Goal: Information Seeking & Learning: Check status

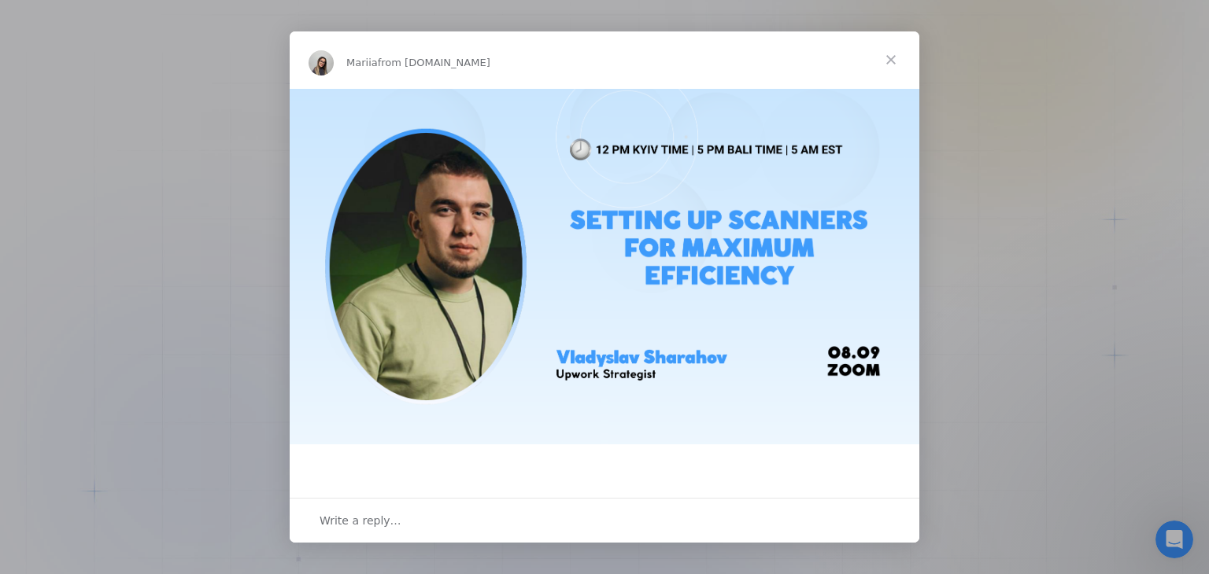
click at [889, 56] on span "Close" at bounding box center [890, 59] width 57 height 57
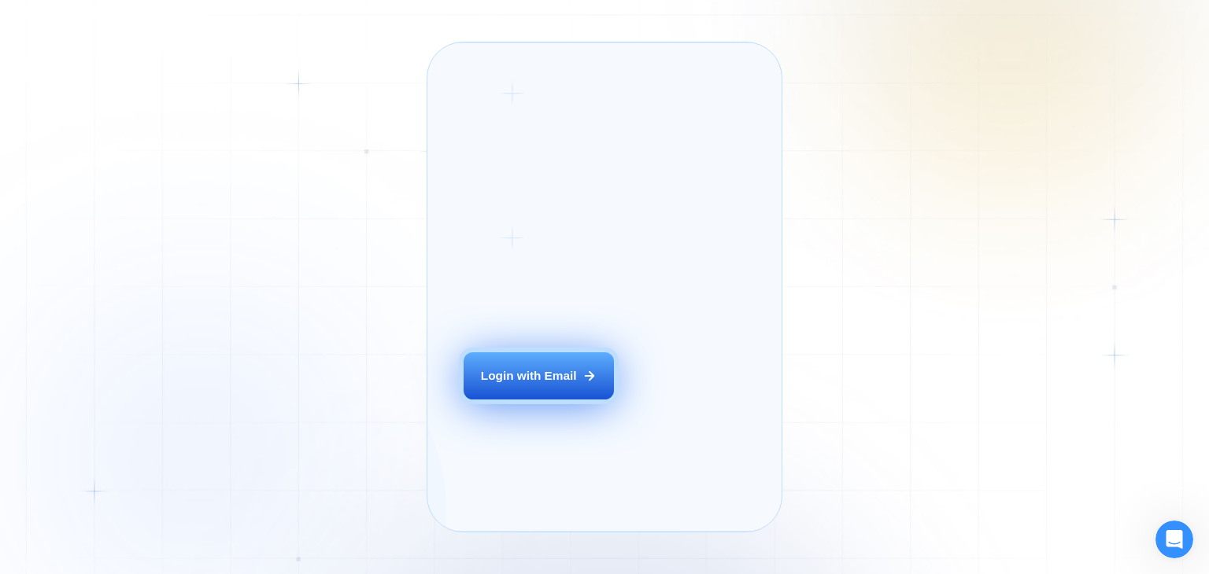
click at [541, 384] on div "Login with Email" at bounding box center [529, 375] width 96 height 17
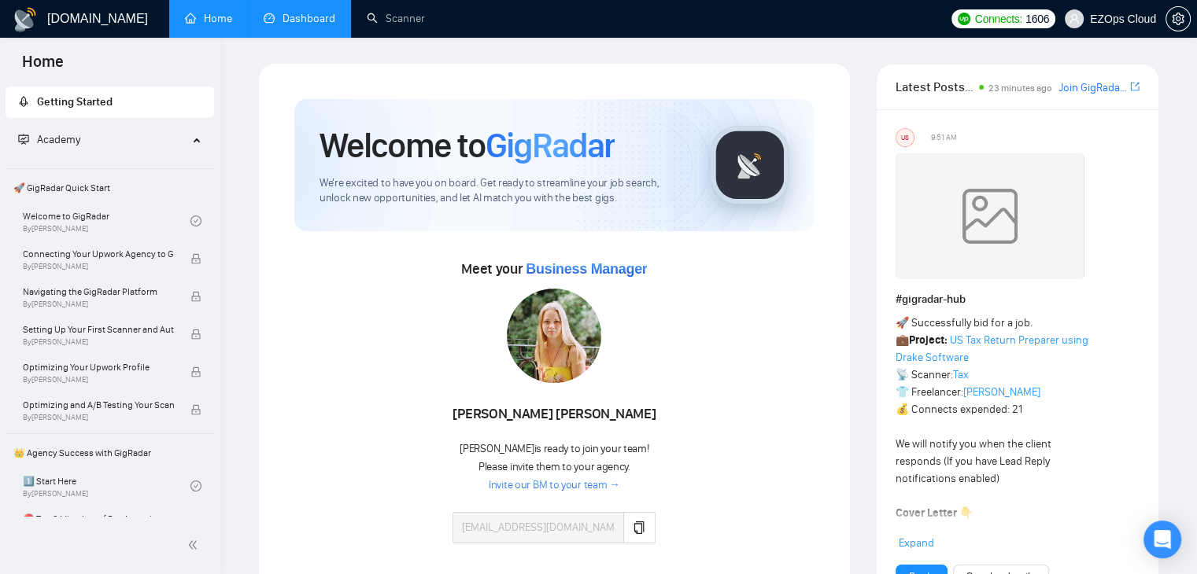
click at [318, 25] on link "Dashboard" at bounding box center [300, 18] width 72 height 13
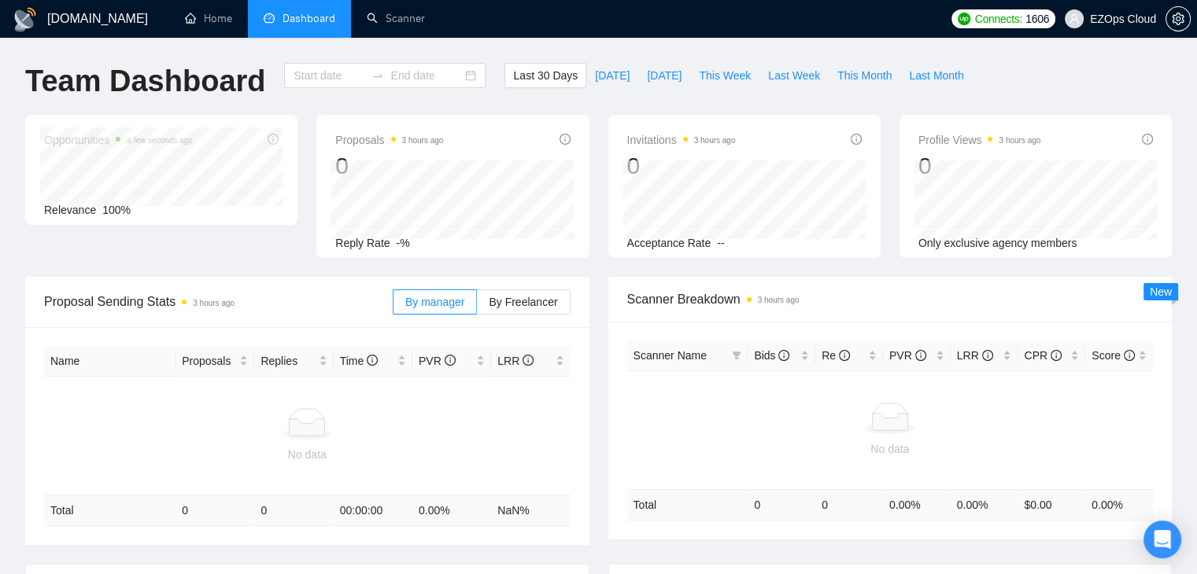
type input "[DATE]"
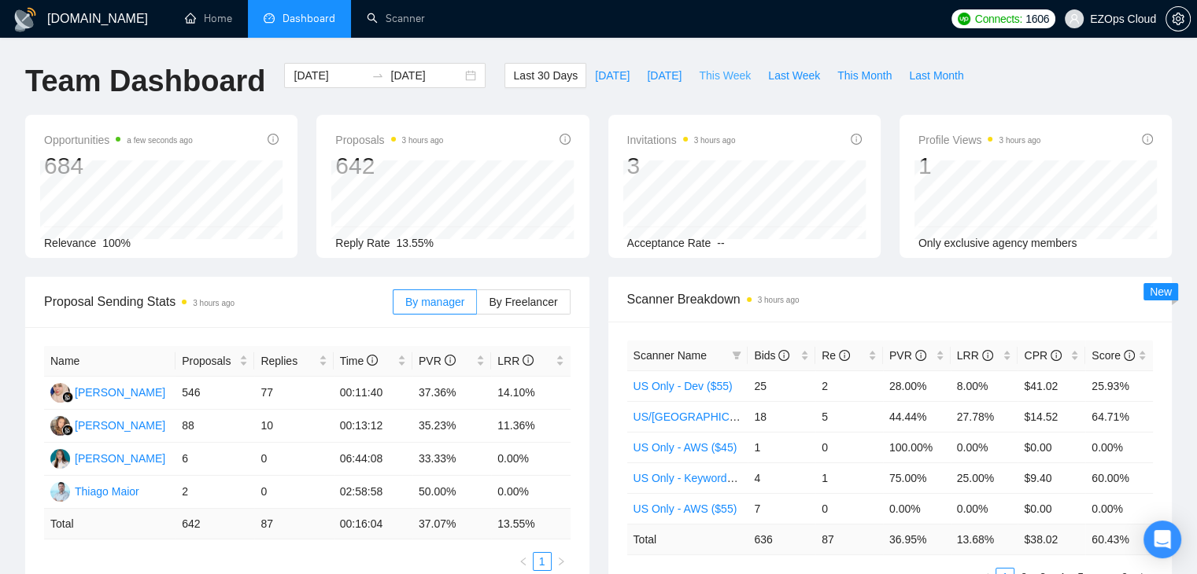
click at [726, 78] on span "This Week" at bounding box center [725, 75] width 52 height 17
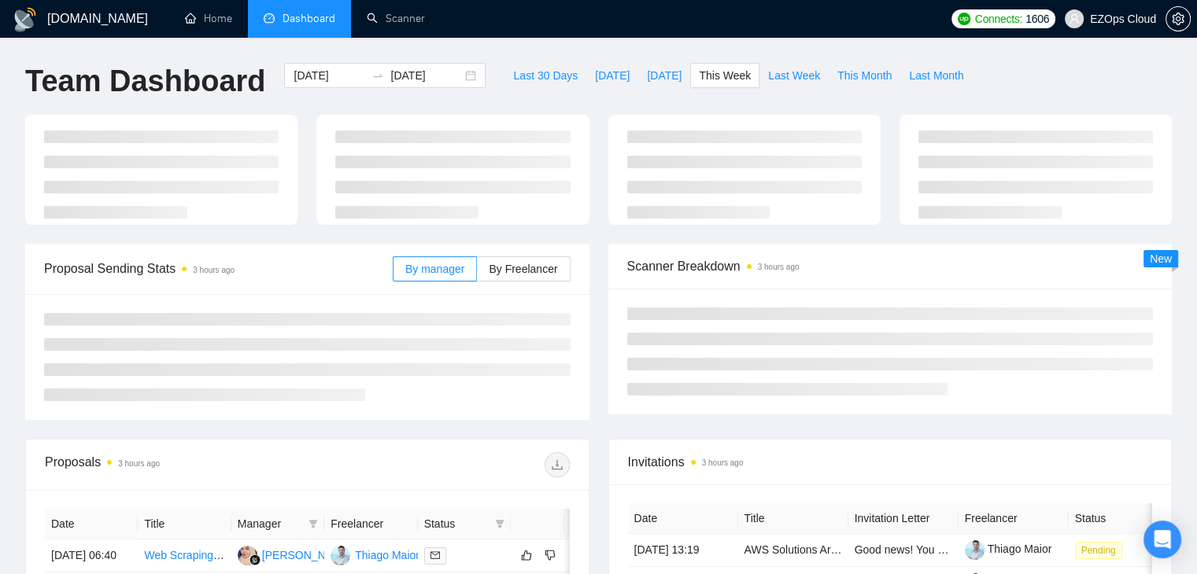
type input "[DATE]"
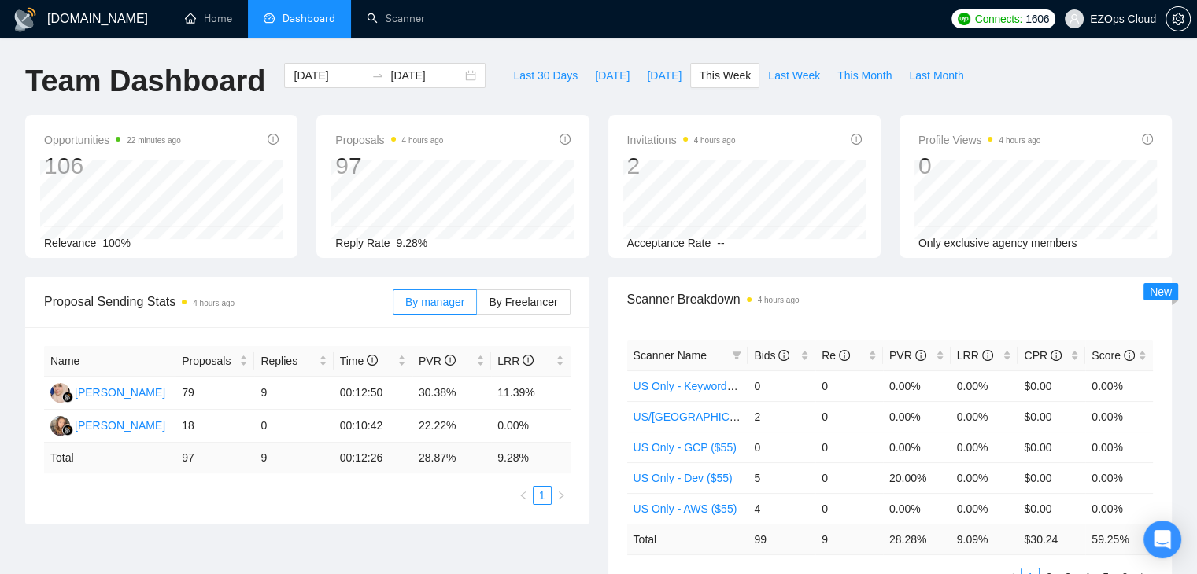
click at [708, 102] on div "Last 30 Days [DATE] [DATE] This Week Last Week This Month Last Month" at bounding box center [738, 89] width 486 height 52
click at [768, 76] on span "Last Week" at bounding box center [794, 75] width 52 height 17
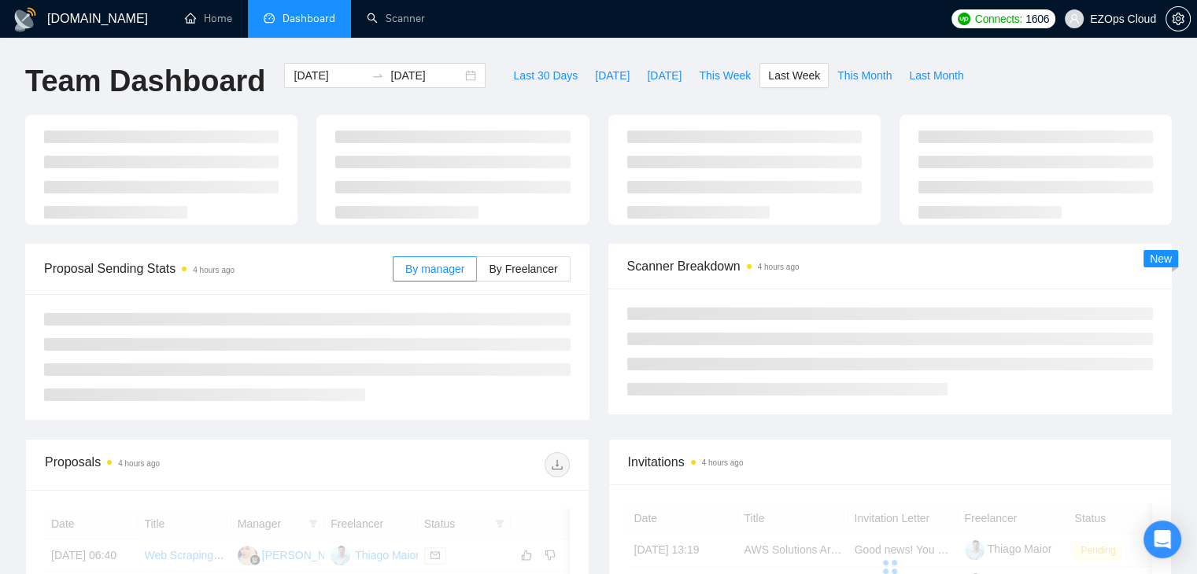
type input "[DATE]"
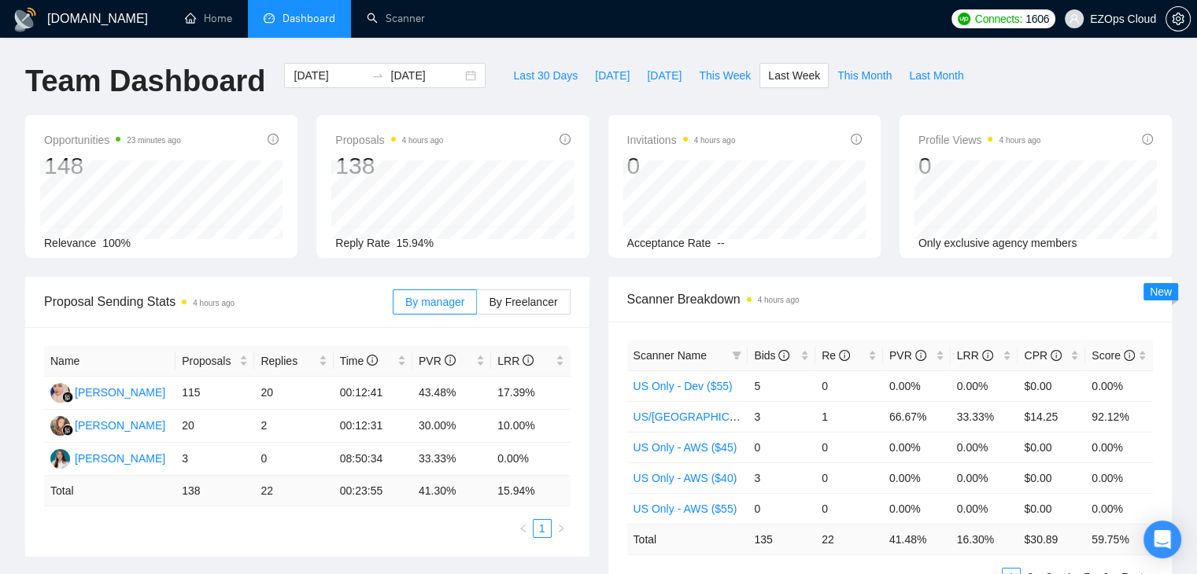
click at [760, 536] on td "135" at bounding box center [781, 539] width 68 height 31
click at [856, 79] on span "This Month" at bounding box center [864, 75] width 54 height 17
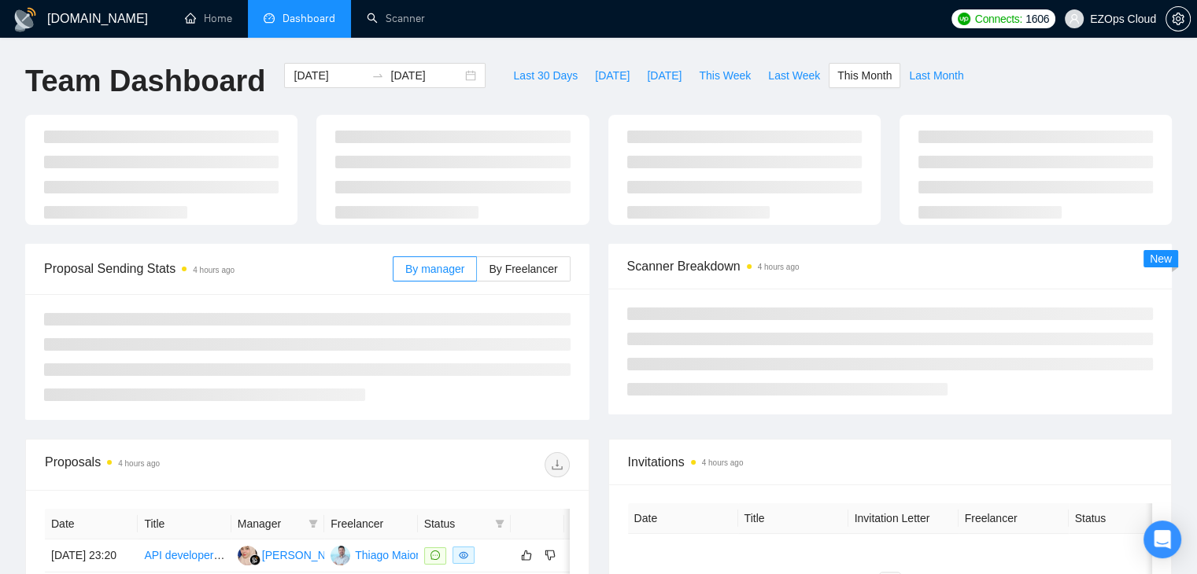
type input "[DATE]"
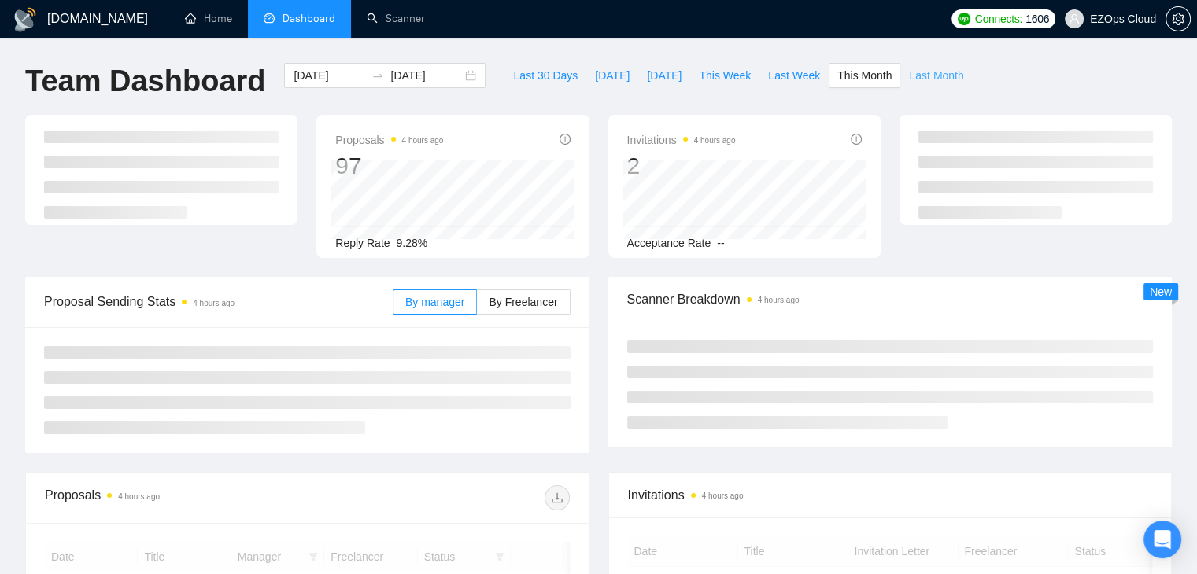
click at [927, 79] on span "Last Month" at bounding box center [936, 75] width 54 height 17
type input "[DATE]"
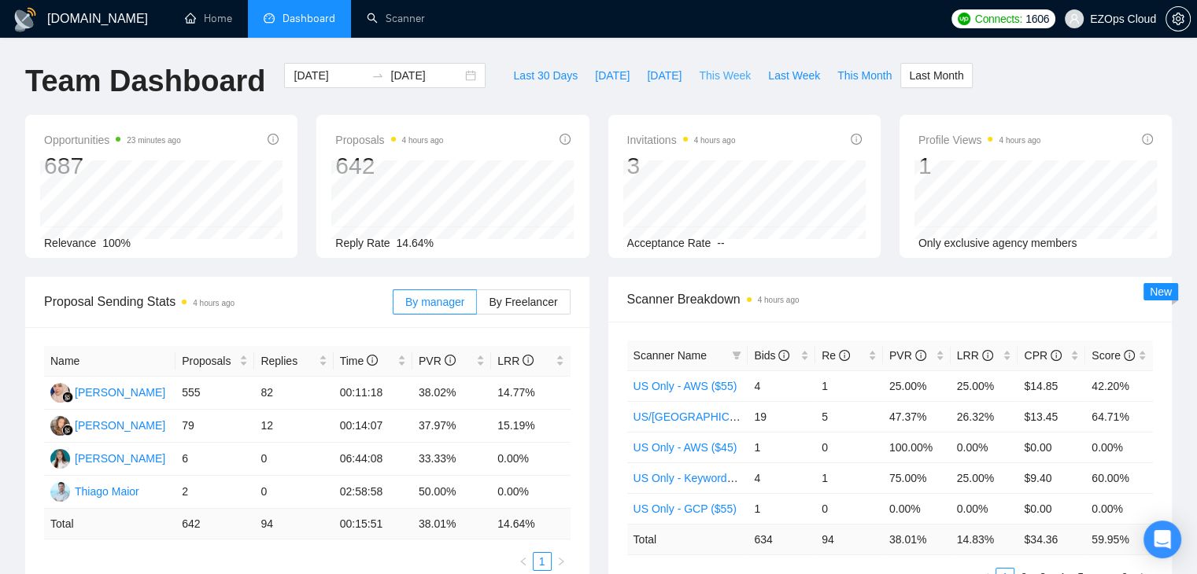
click at [711, 73] on span "This Week" at bounding box center [725, 75] width 52 height 17
type input "[DATE]"
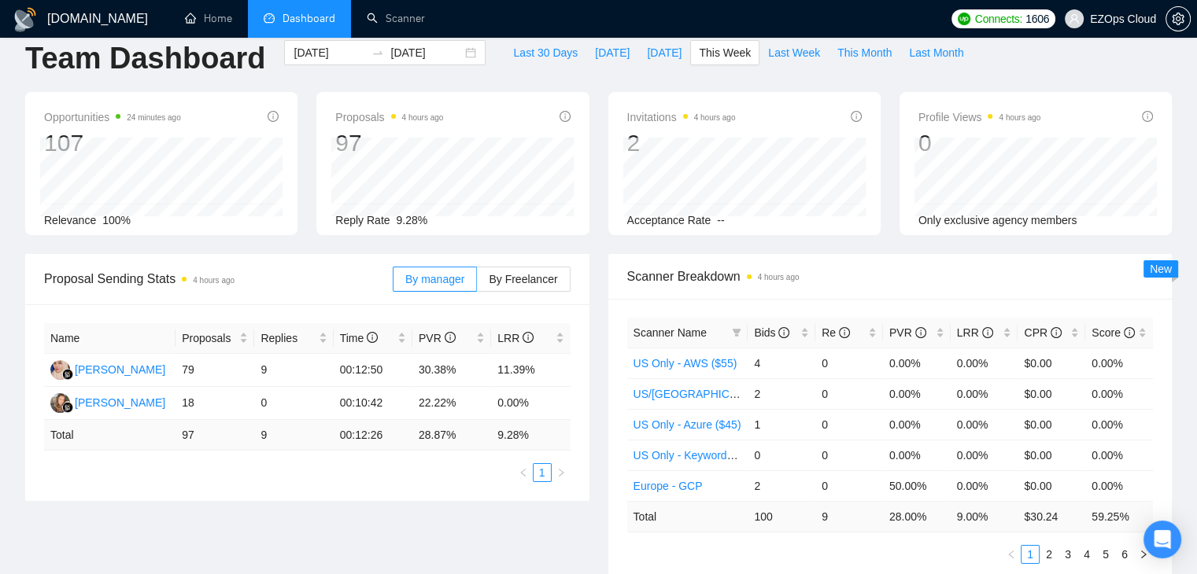
scroll to position [20, 0]
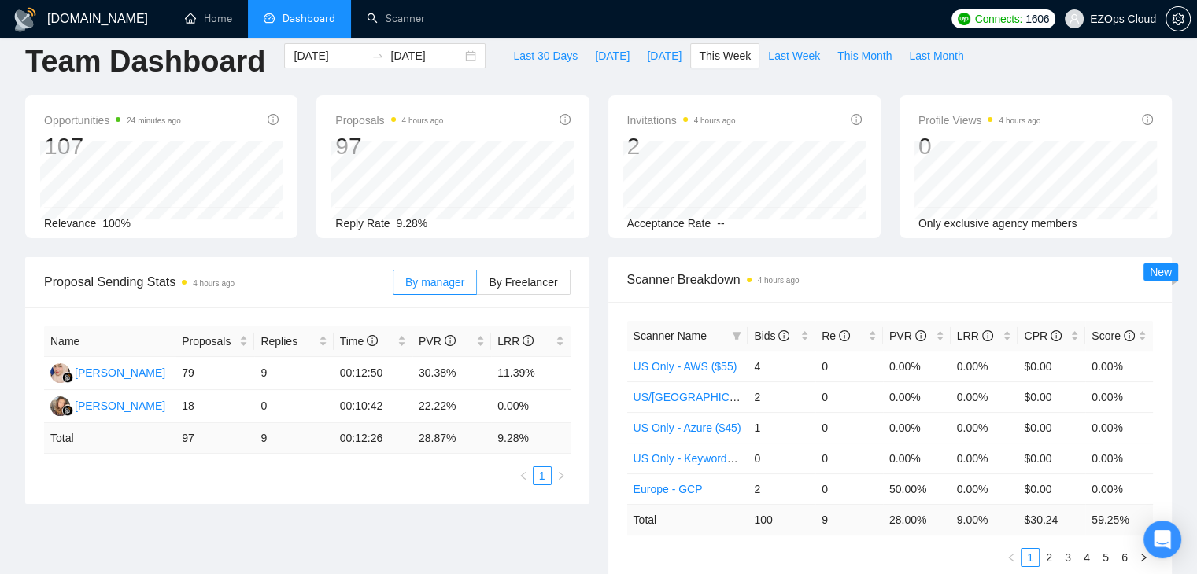
click at [524, 80] on div "Last 30 Days [DATE] [DATE] This Week Last Week This Month Last Month" at bounding box center [738, 69] width 486 height 52
click at [598, 93] on div "Last 30 Days [DATE] [DATE] This Week Last Week This Month Last Month" at bounding box center [738, 69] width 486 height 52
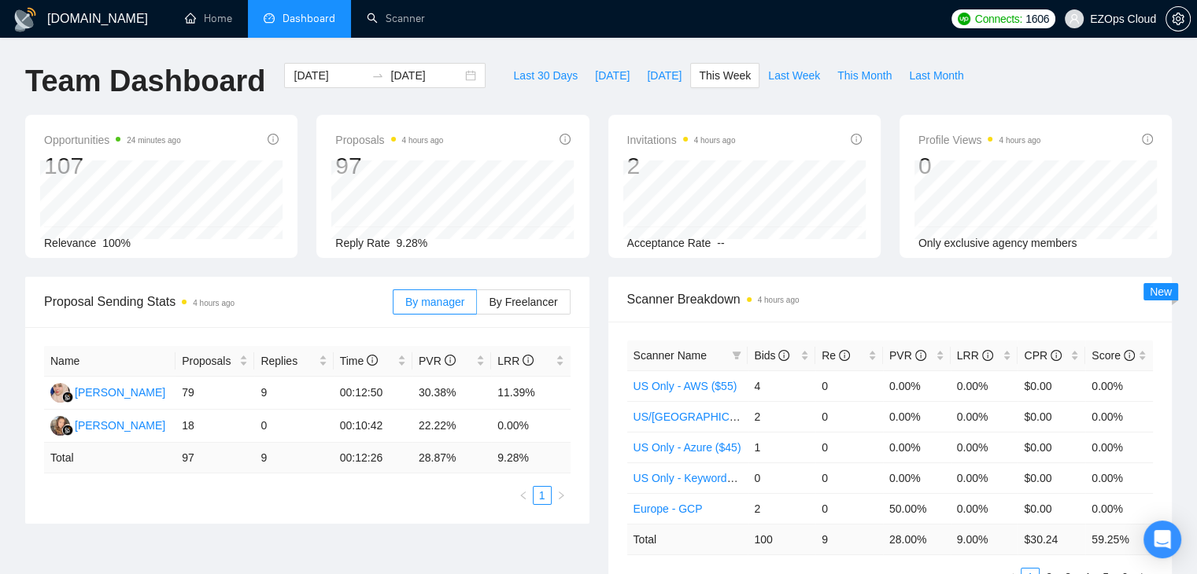
click at [598, 93] on div "Last 30 Days [DATE] [DATE] This Week Last Week This Month Last Month" at bounding box center [738, 89] width 486 height 52
click at [607, 149] on div "Invitations 4 hours ago 2 Acceptance Rate --" at bounding box center [744, 186] width 291 height 143
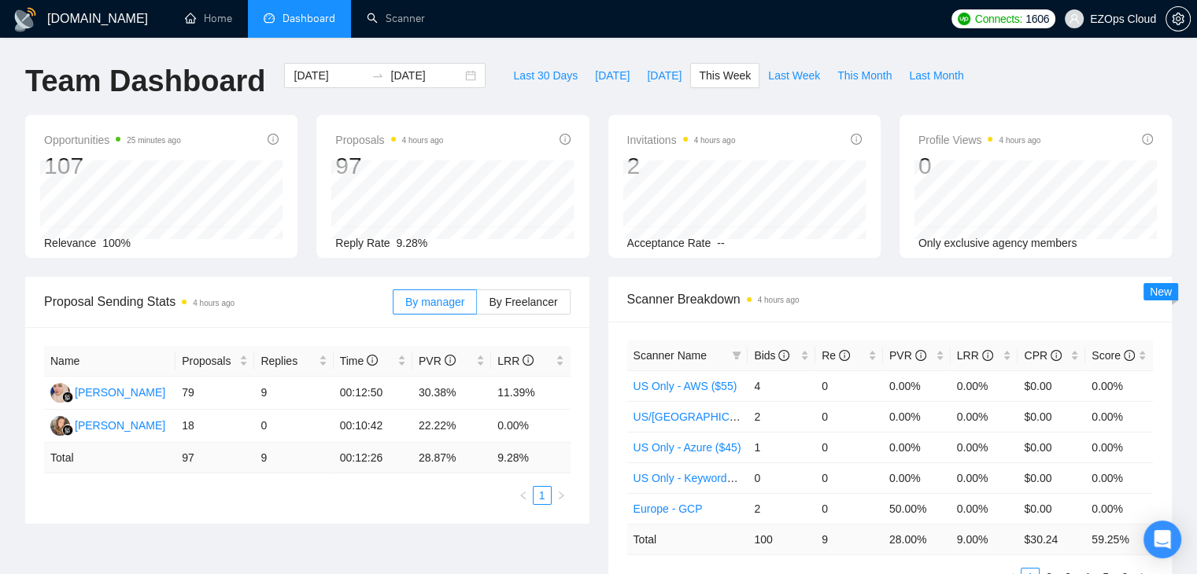
click at [607, 120] on div "Invitations 4 hours ago 2 Acceptance Rate --" at bounding box center [744, 186] width 291 height 143
